Goal: Check status: Check status

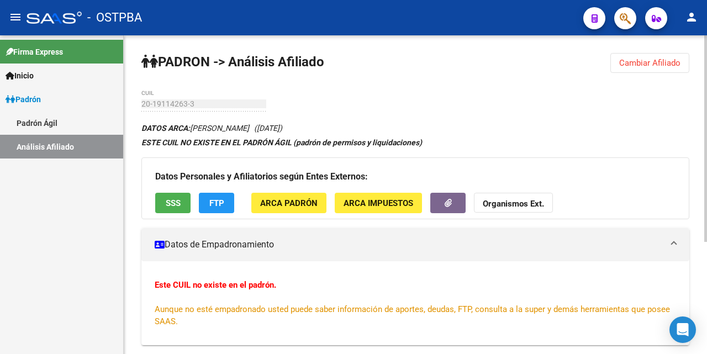
click at [641, 55] on button "Cambiar Afiliado" at bounding box center [649, 63] width 79 height 20
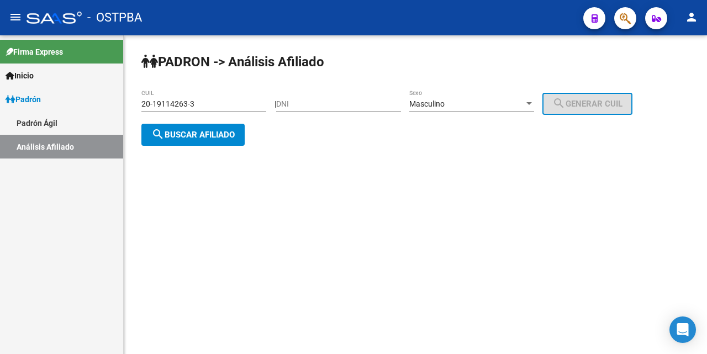
drag, startPoint x: 224, startPoint y: 98, endPoint x: 296, endPoint y: 115, distance: 74.3
click at [225, 98] on div "20-19114263-3 CUIL" at bounding box center [203, 100] width 125 height 22
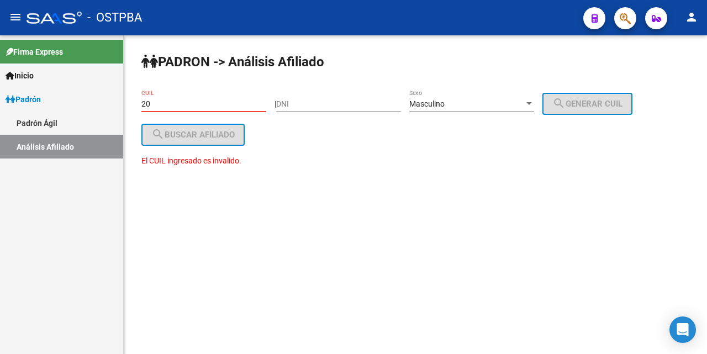
type input "2"
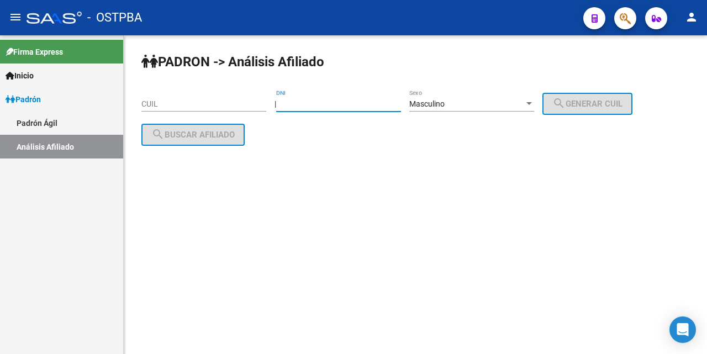
drag, startPoint x: 293, startPoint y: 102, endPoint x: 298, endPoint y: 106, distance: 6.7
click at [294, 103] on input "DNI" at bounding box center [338, 103] width 125 height 9
type input "95268618"
click at [534, 107] on div at bounding box center [529, 103] width 10 height 9
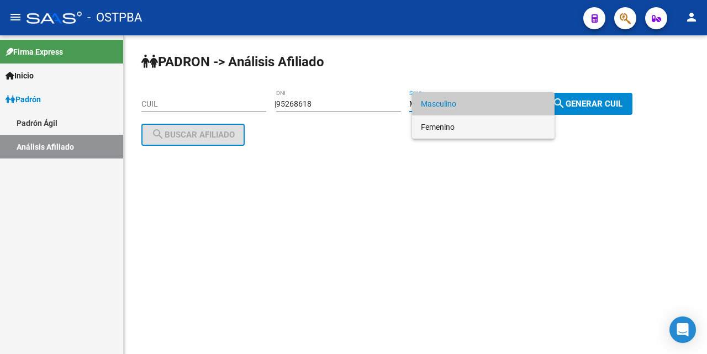
drag, startPoint x: 475, startPoint y: 128, endPoint x: 480, endPoint y: 116, distance: 12.8
click at [474, 124] on span "Femenino" at bounding box center [483, 126] width 125 height 23
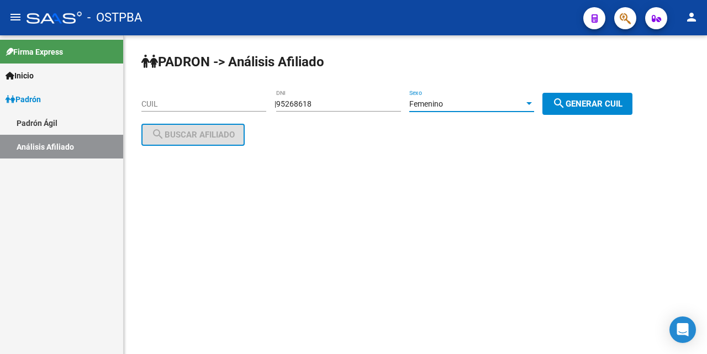
click at [565, 103] on mat-icon "search" at bounding box center [558, 103] width 13 height 13
type input "27-95268618-1"
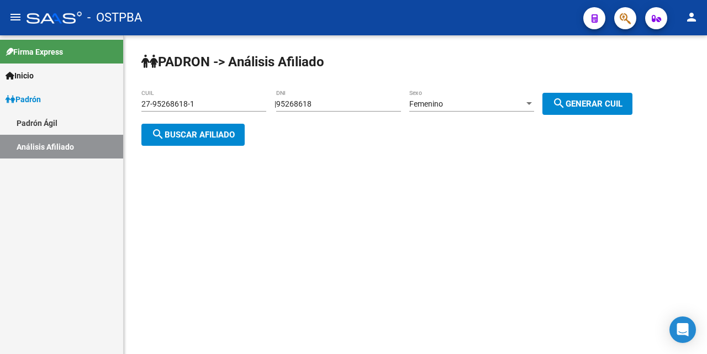
click at [203, 126] on button "search Buscar afiliado" at bounding box center [192, 135] width 103 height 22
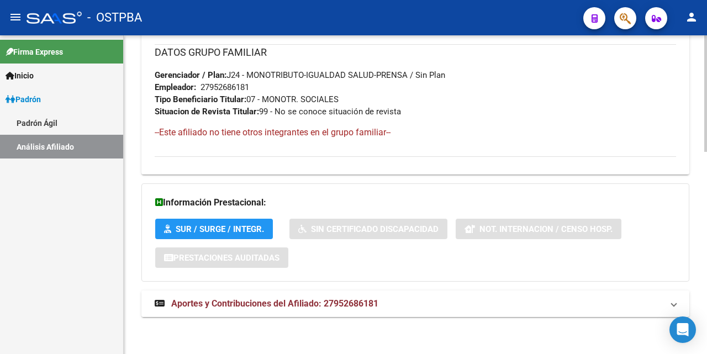
scroll to position [554, 0]
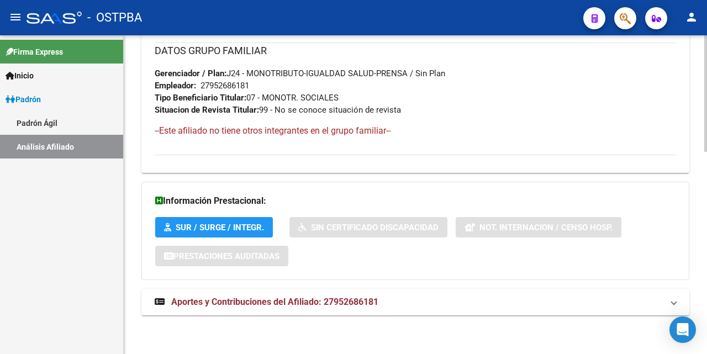
click at [319, 302] on span "Aportes y Contribuciones del Afiliado: 27952686181" at bounding box center [274, 301] width 207 height 10
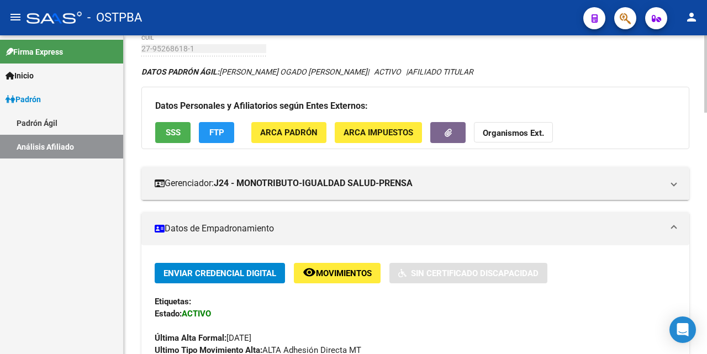
scroll to position [0, 0]
